Goal: Task Accomplishment & Management: Complete application form

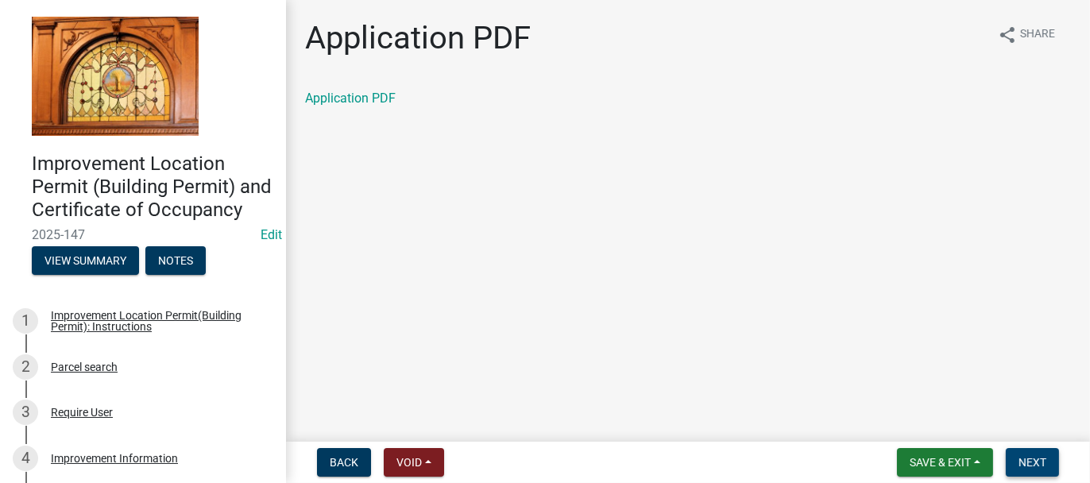
click at [1030, 459] on span "Next" at bounding box center [1032, 462] width 28 height 13
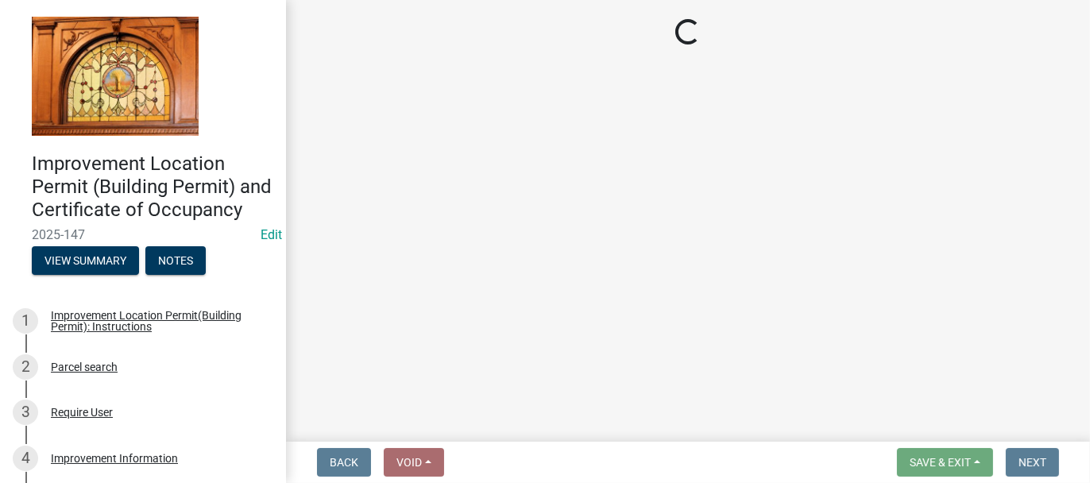
select select "62bb873c-c571-4454-ac8a-8c216551e2a3"
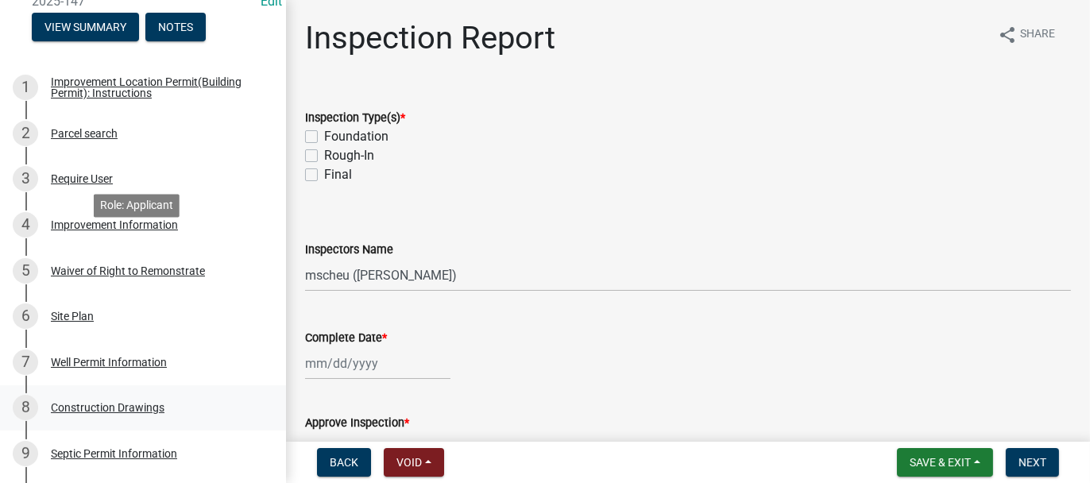
scroll to position [238, 0]
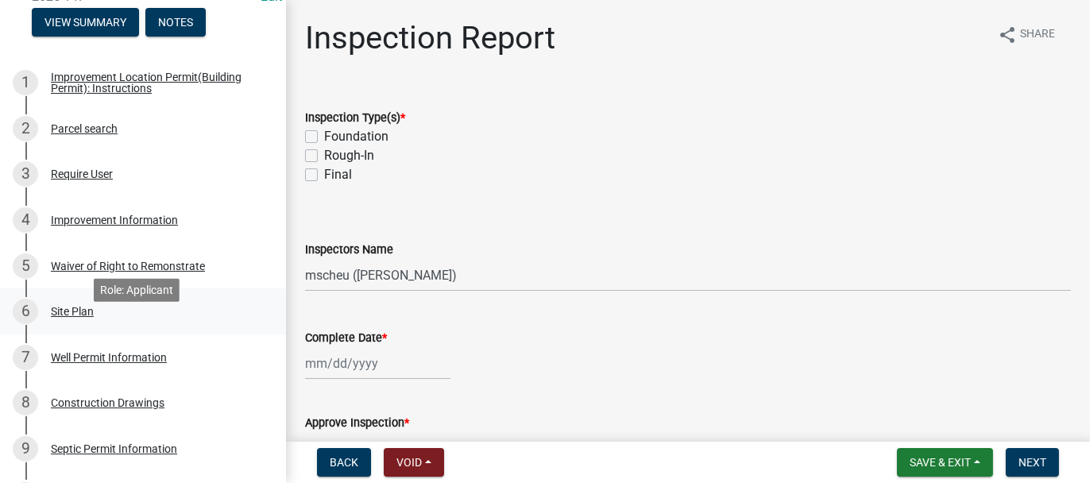
click at [54, 317] on div "Site Plan" at bounding box center [72, 311] width 43 height 11
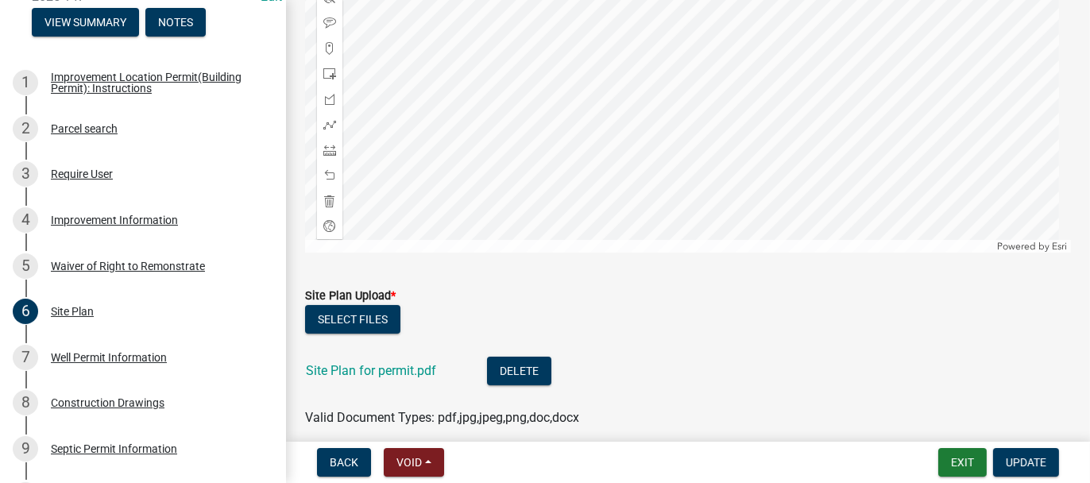
scroll to position [409, 0]
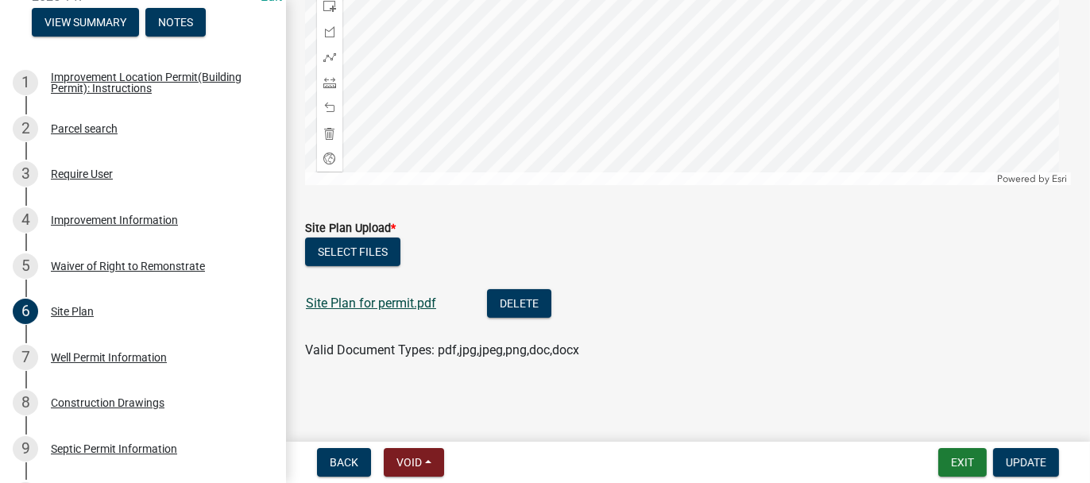
click at [350, 299] on link "Site Plan for permit.pdf" at bounding box center [371, 302] width 130 height 15
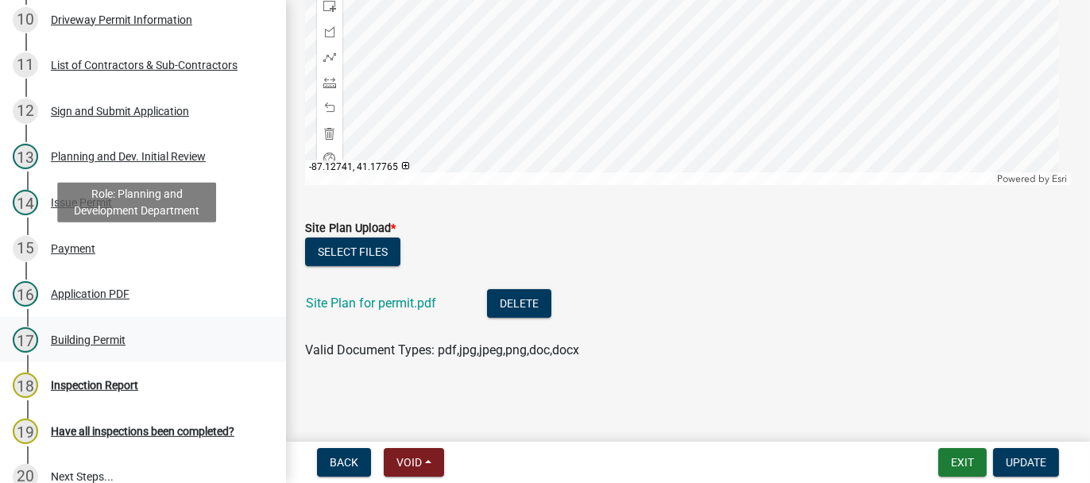
scroll to position [715, 0]
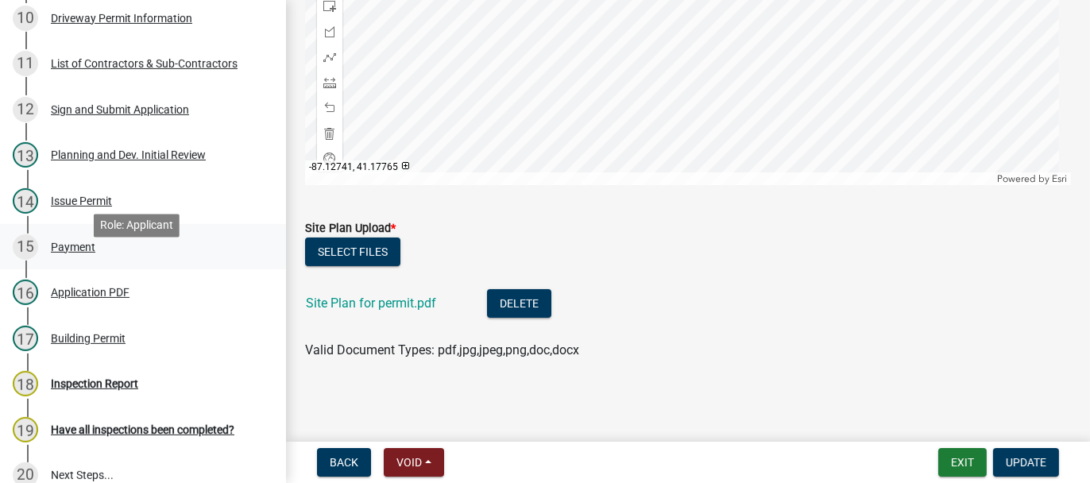
click at [75, 253] on div "Payment" at bounding box center [73, 246] width 44 height 11
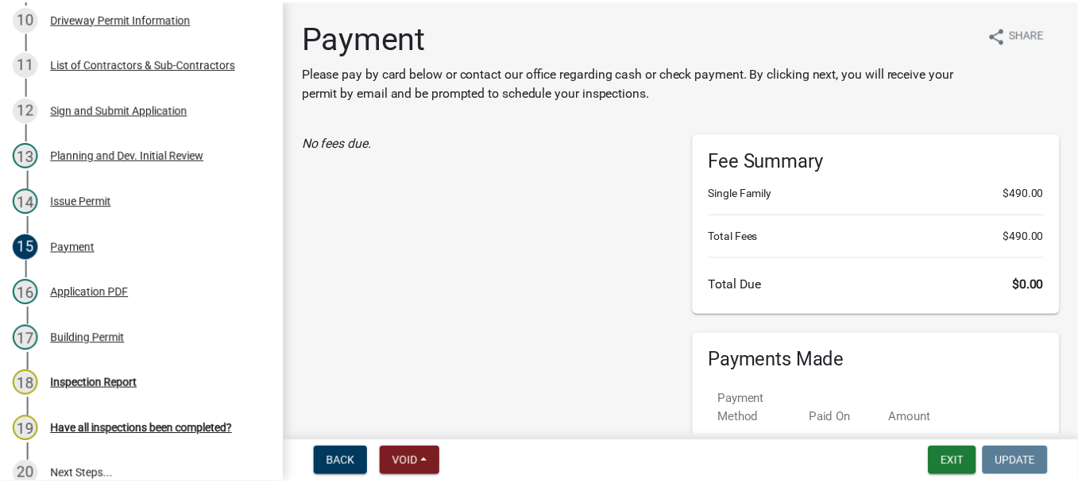
scroll to position [79, 0]
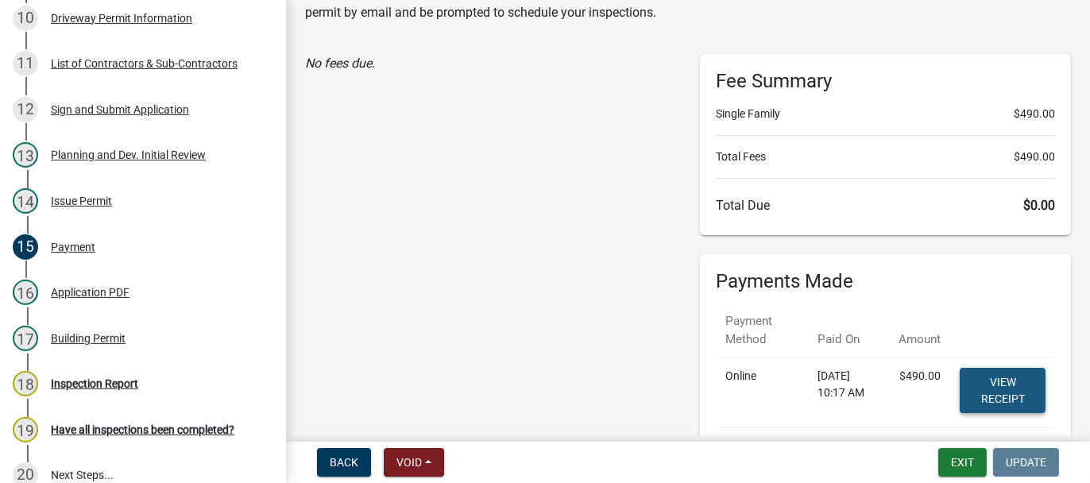
click at [1008, 390] on link "View receipt" at bounding box center [1003, 390] width 86 height 45
click at [963, 460] on button "Exit" at bounding box center [962, 462] width 48 height 29
